Goal: Task Accomplishment & Management: Use online tool/utility

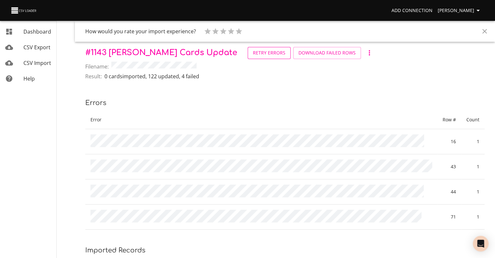
click at [253, 54] on span "Retry Errors" at bounding box center [269, 53] width 33 height 8
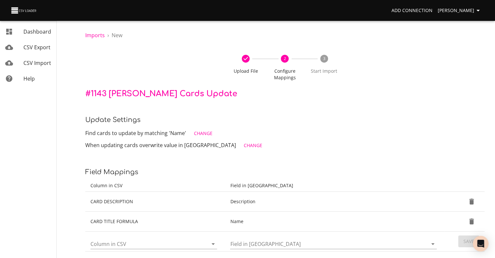
scroll to position [19, 0]
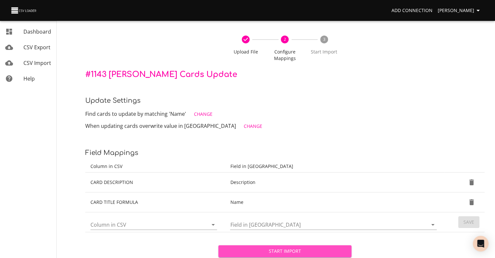
click at [316, 247] on span "Start Import" at bounding box center [285, 251] width 123 height 8
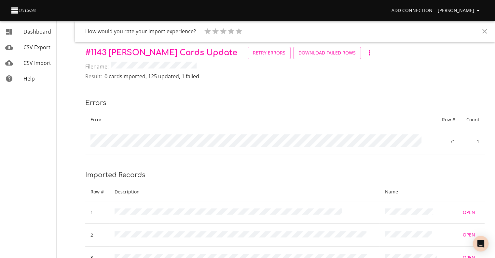
click at [253, 54] on span "Retry Errors" at bounding box center [269, 53] width 33 height 8
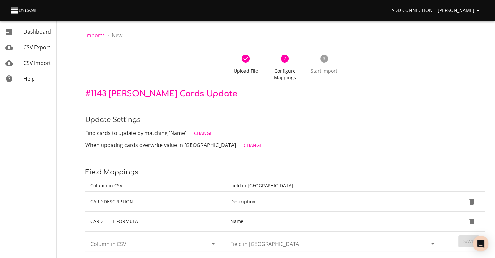
scroll to position [19, 0]
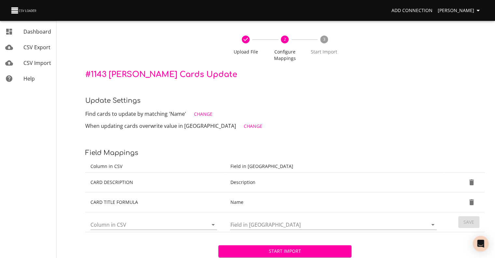
click at [311, 245] on button "Start Import" at bounding box center [284, 251] width 133 height 12
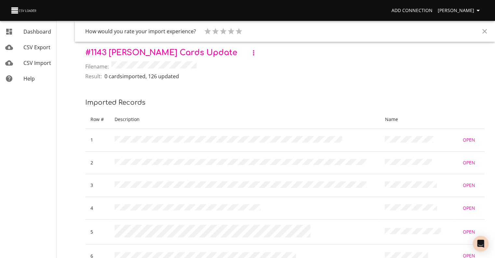
click at [32, 60] on span "CSV Import" at bounding box center [37, 62] width 28 height 7
